Goal: Information Seeking & Learning: Learn about a topic

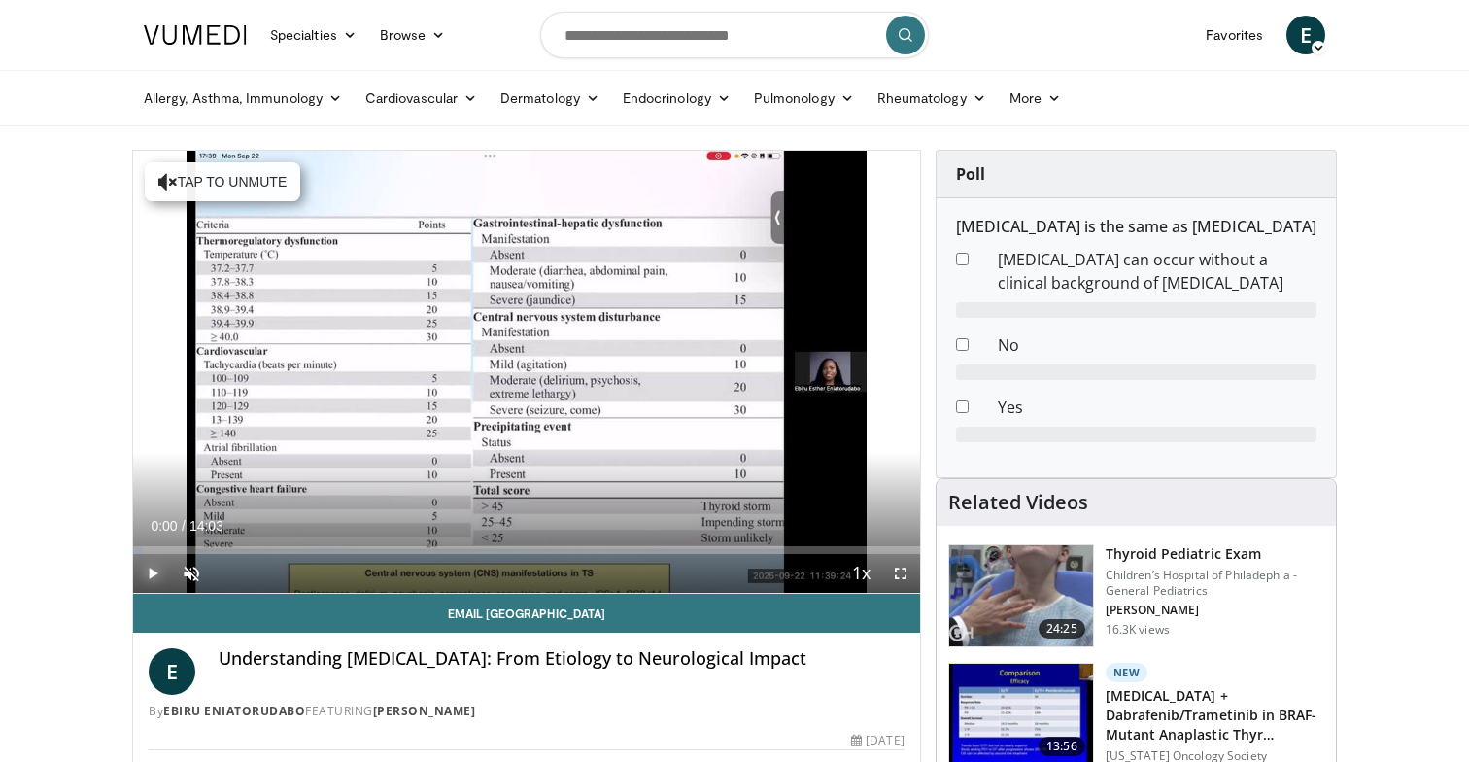
click at [157, 569] on span "Video Player" at bounding box center [152, 573] width 39 height 39
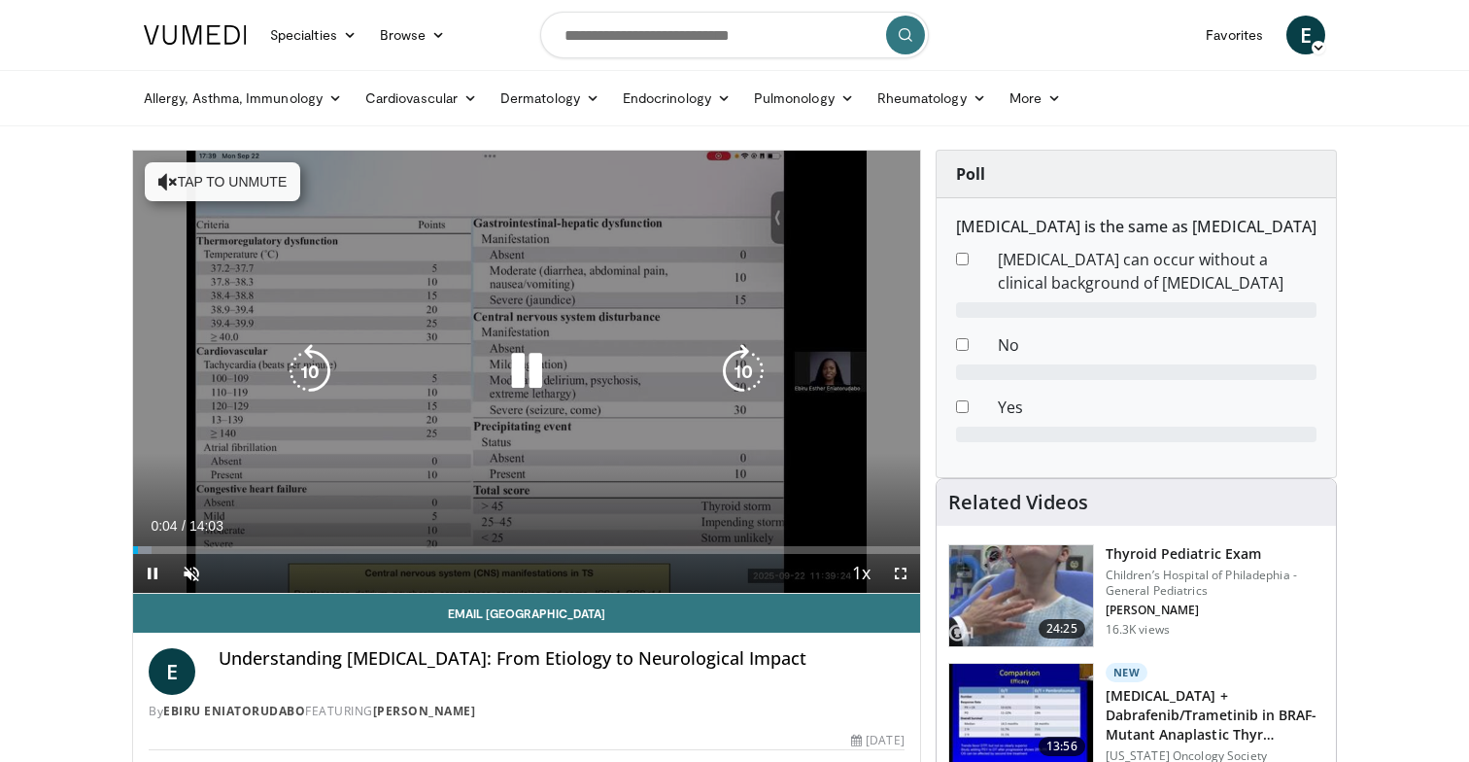
click at [373, 468] on div "10 seconds Tap to unmute" at bounding box center [526, 372] width 787 height 442
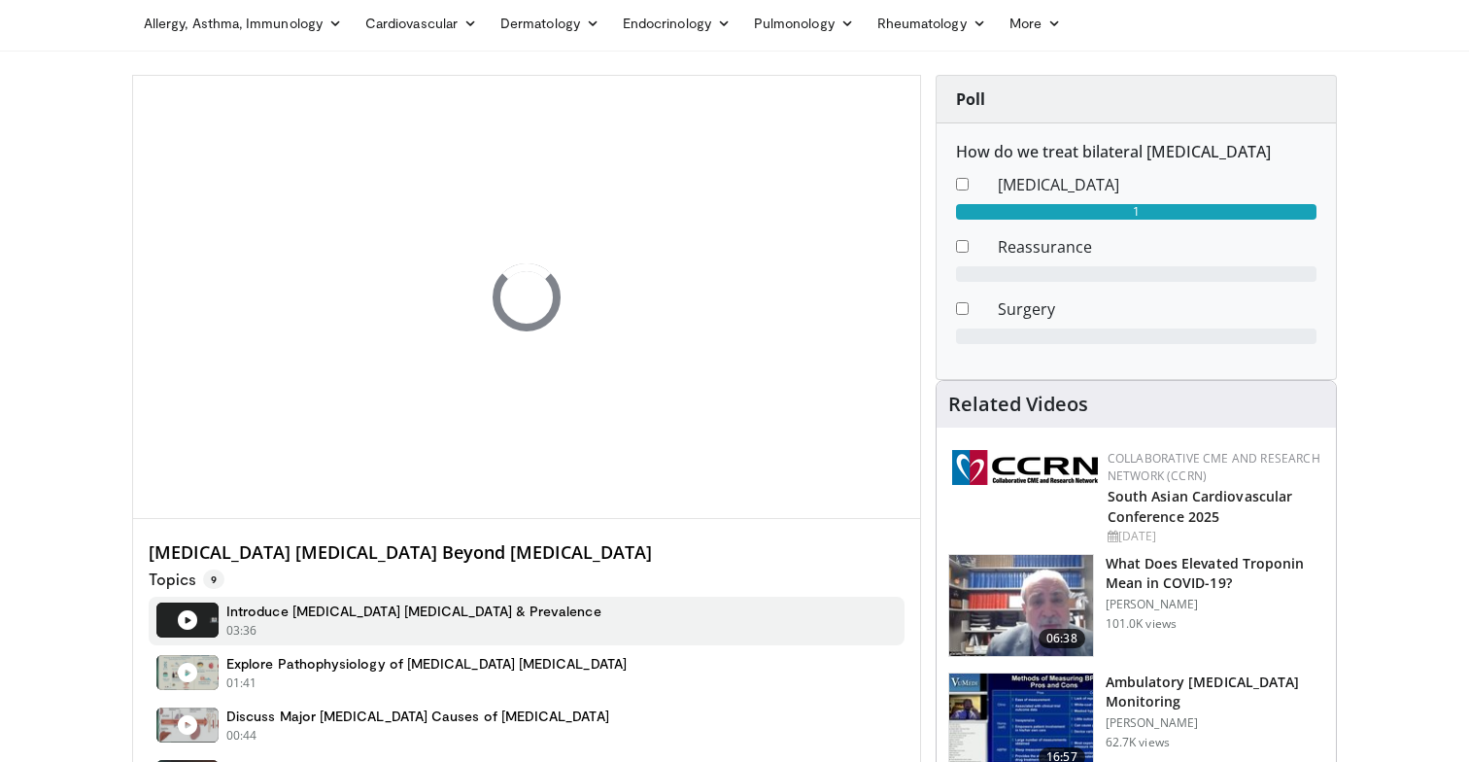
scroll to position [77, 0]
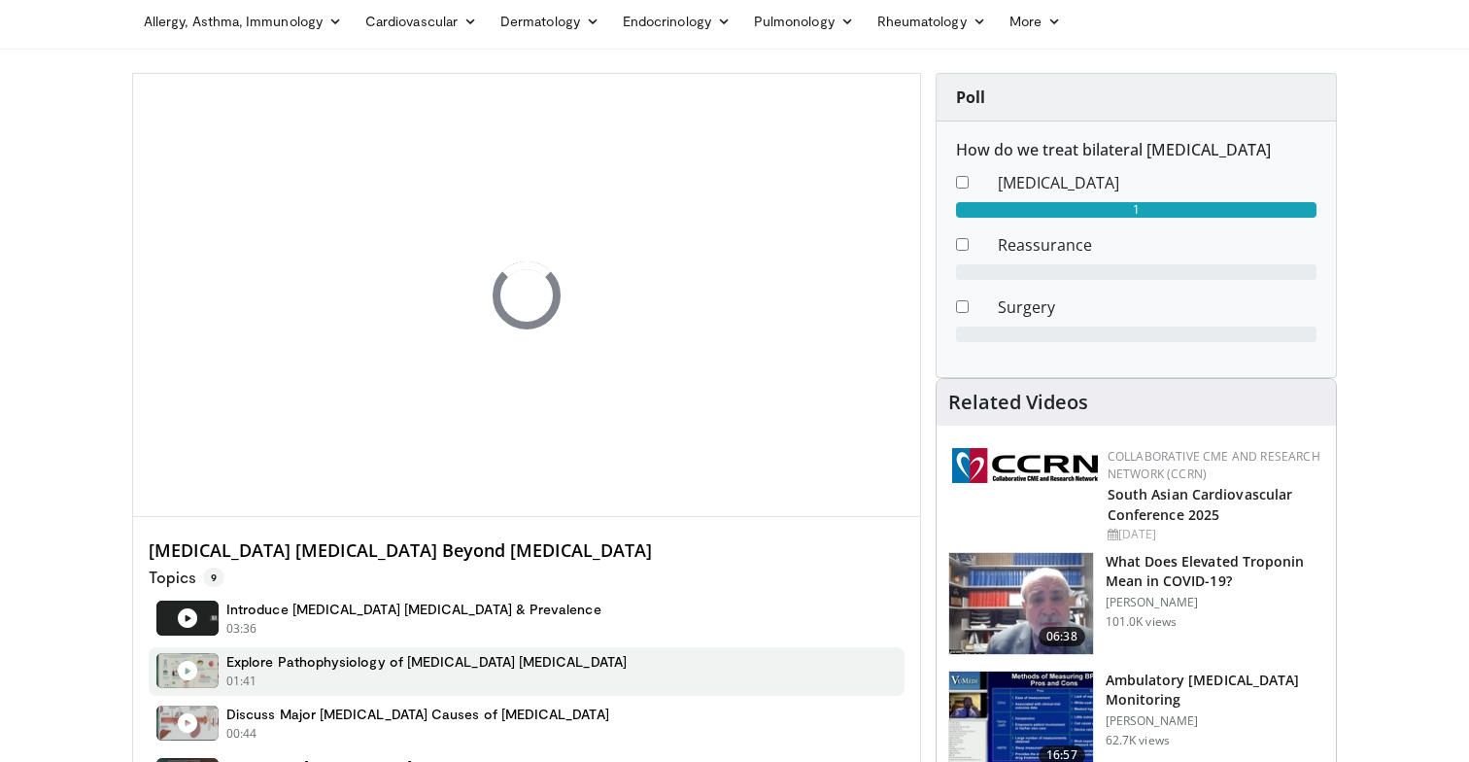
click at [281, 674] on div "01:41 - Now playing - Paused" at bounding box center [426, 680] width 400 height 17
